Goal: Transaction & Acquisition: Purchase product/service

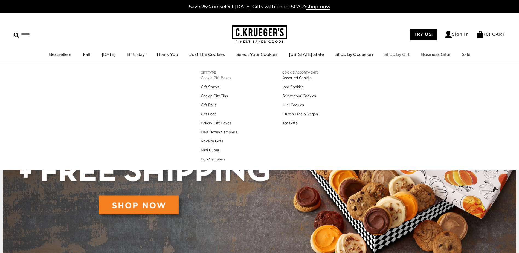
click at [221, 78] on link "Cookie Gift Boxes" at bounding box center [219, 78] width 36 height 6
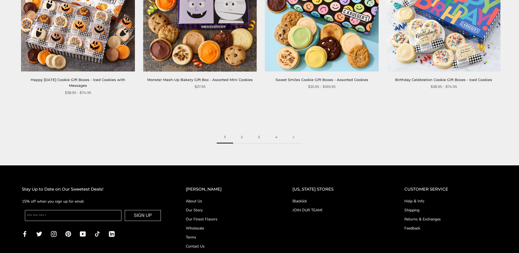
scroll to position [875, 0]
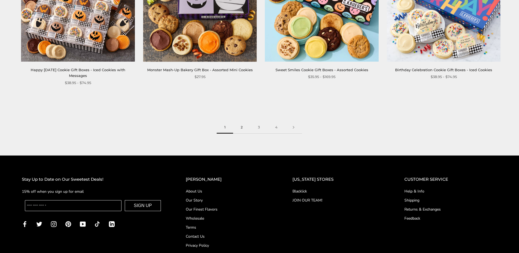
click at [242, 130] on link "2" at bounding box center [241, 127] width 17 height 12
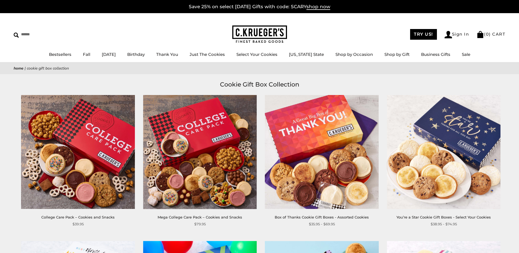
click at [299, 152] on img at bounding box center [322, 152] width 114 height 114
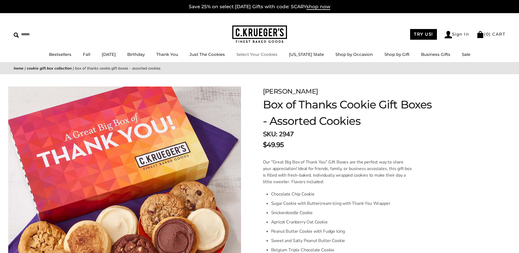
click at [277, 52] on link "Select Your Cookies" at bounding box center [256, 54] width 41 height 5
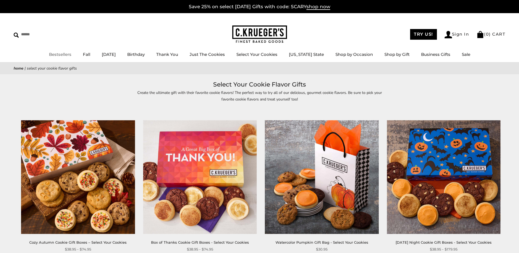
click at [62, 55] on link "Bestsellers" at bounding box center [60, 54] width 22 height 5
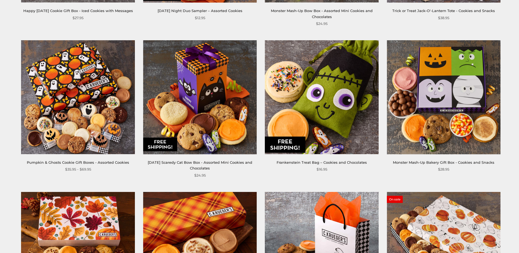
scroll to position [465, 0]
